Goal: Task Accomplishment & Management: Complete application form

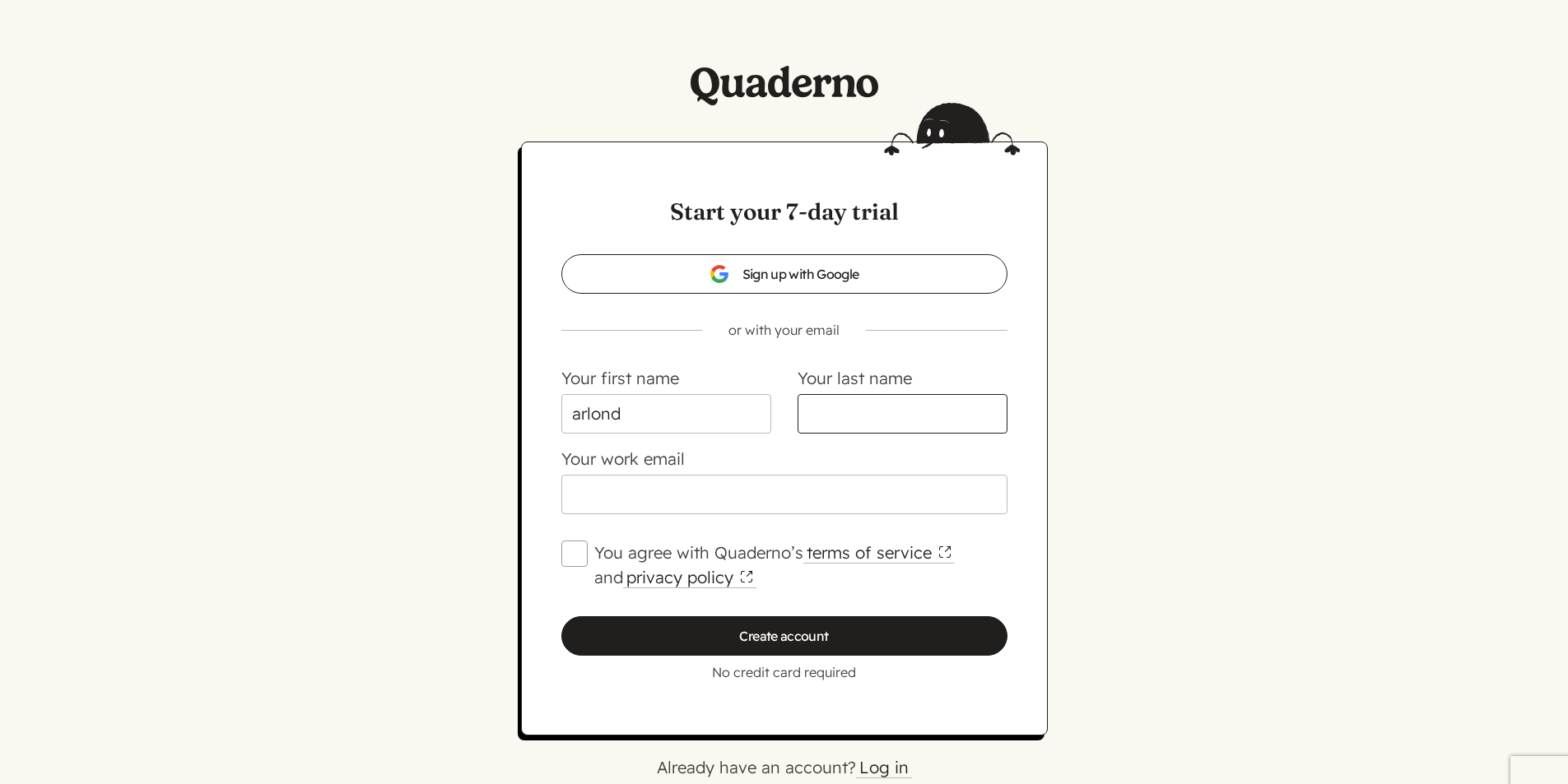
drag, startPoint x: 0, startPoint y: 0, endPoint x: 939, endPoint y: 419, distance: 1028.2
click at [939, 419] on input "Your last name" at bounding box center [902, 414] width 210 height 40
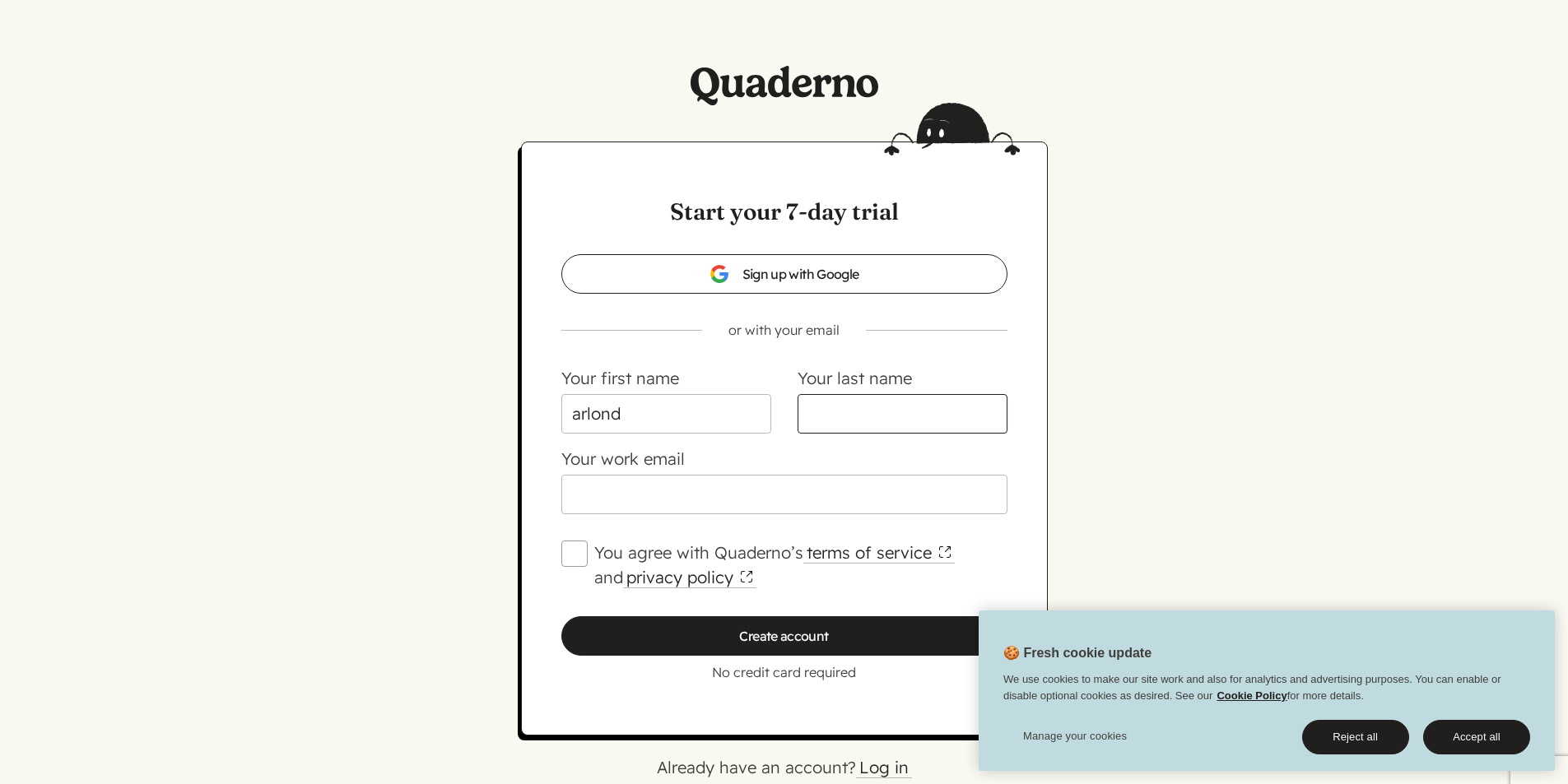
type input "finsh"
click at [833, 492] on input "Your work email" at bounding box center [784, 494] width 446 height 40
type input "[EMAIL_ADDRESS][DOMAIN_NAME]"
drag, startPoint x: 1479, startPoint y: 741, endPoint x: 1245, endPoint y: 687, distance: 240.1
click at [1479, 741] on button "Accept all" at bounding box center [1477, 736] width 107 height 34
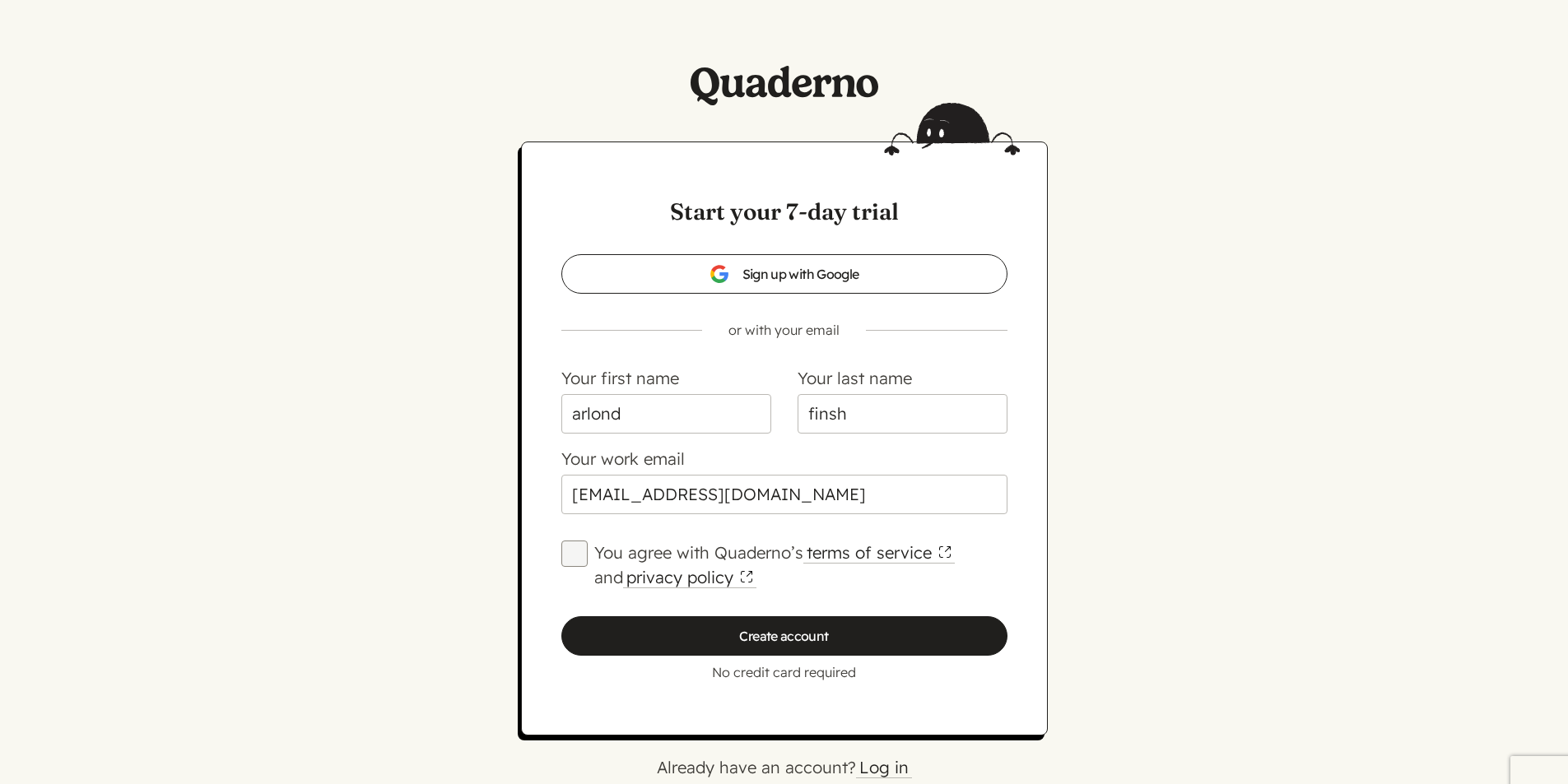
click at [578, 557] on input "You agree with Quaderno’s terms of service and privacy policy" at bounding box center [574, 554] width 27 height 27
checkbox input "true"
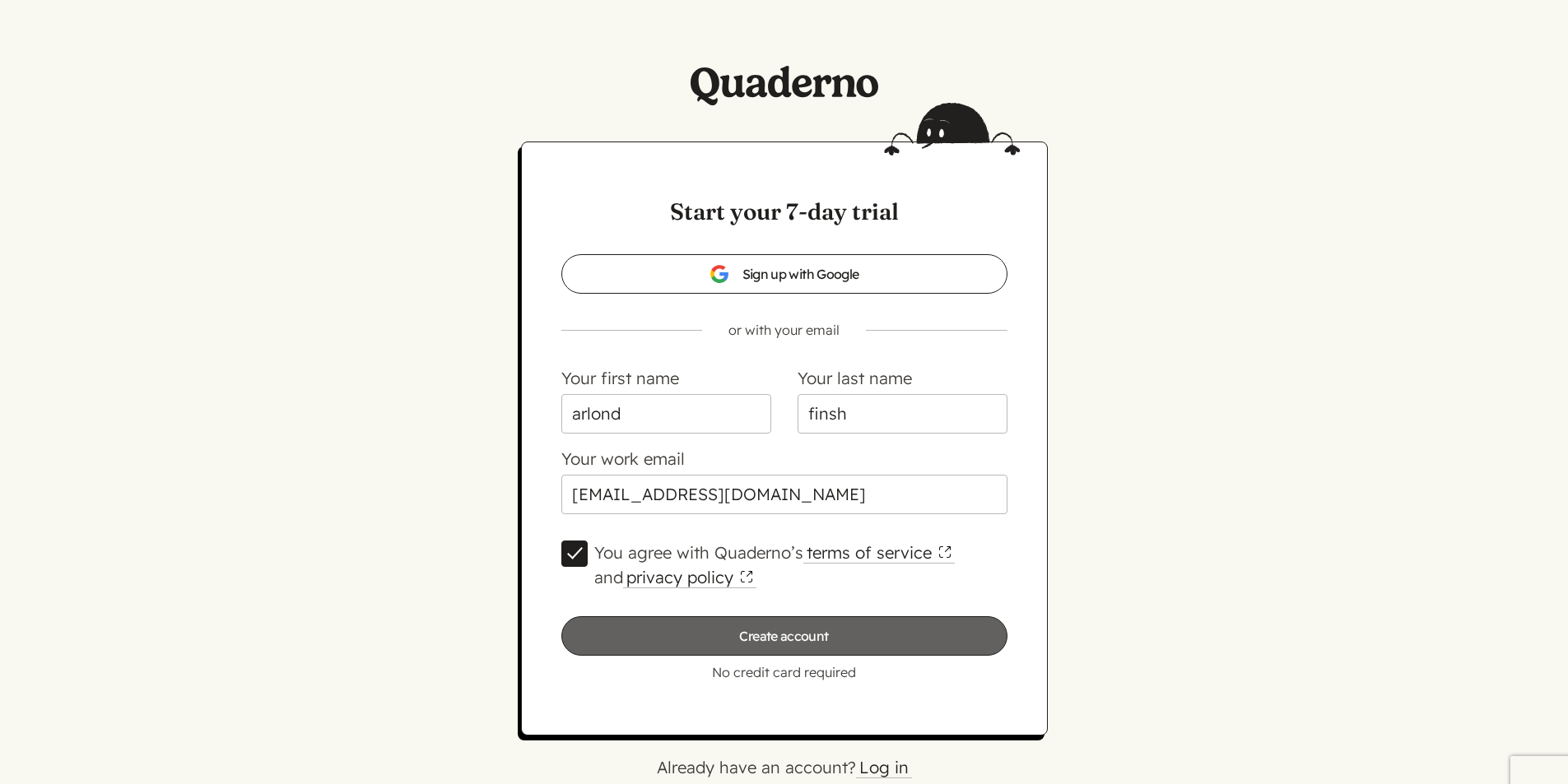
click at [741, 635] on input "Create account" at bounding box center [784, 636] width 446 height 40
type input "Please wait…"
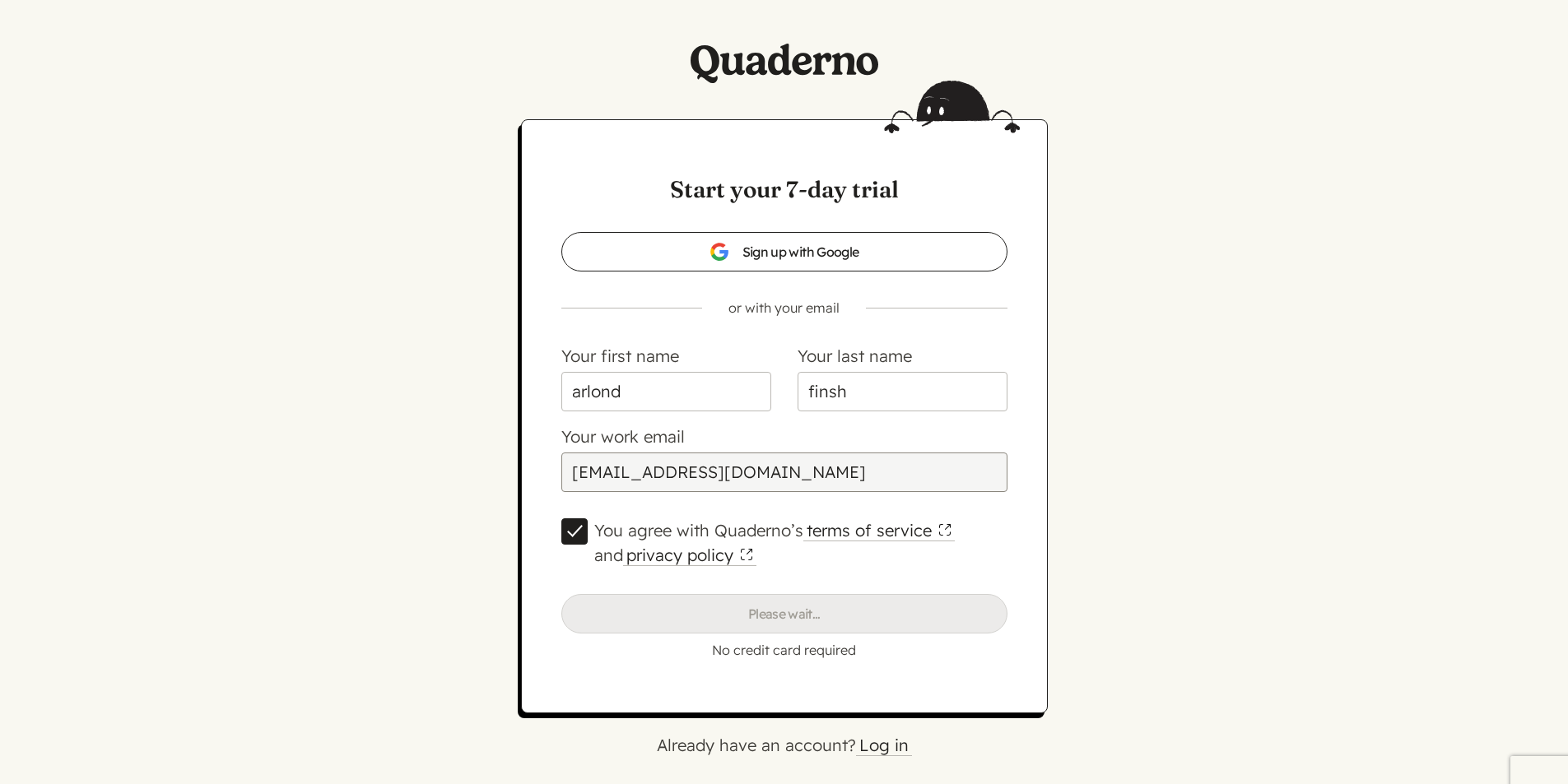
scroll to position [29, 0]
